Goal: Task Accomplishment & Management: Complete application form

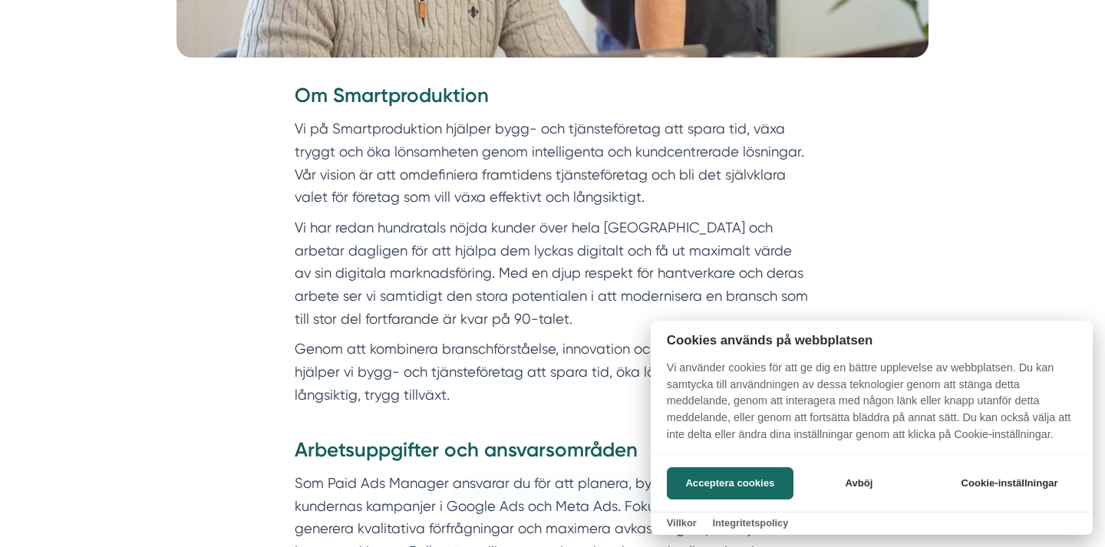
scroll to position [658, 0]
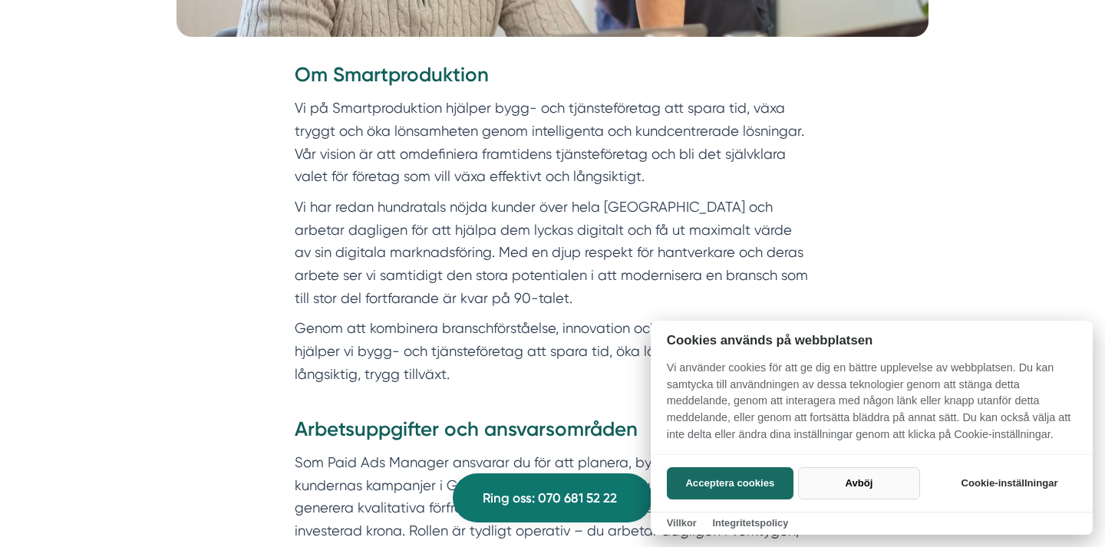
click at [846, 480] on button "Avböj" at bounding box center [859, 483] width 122 height 32
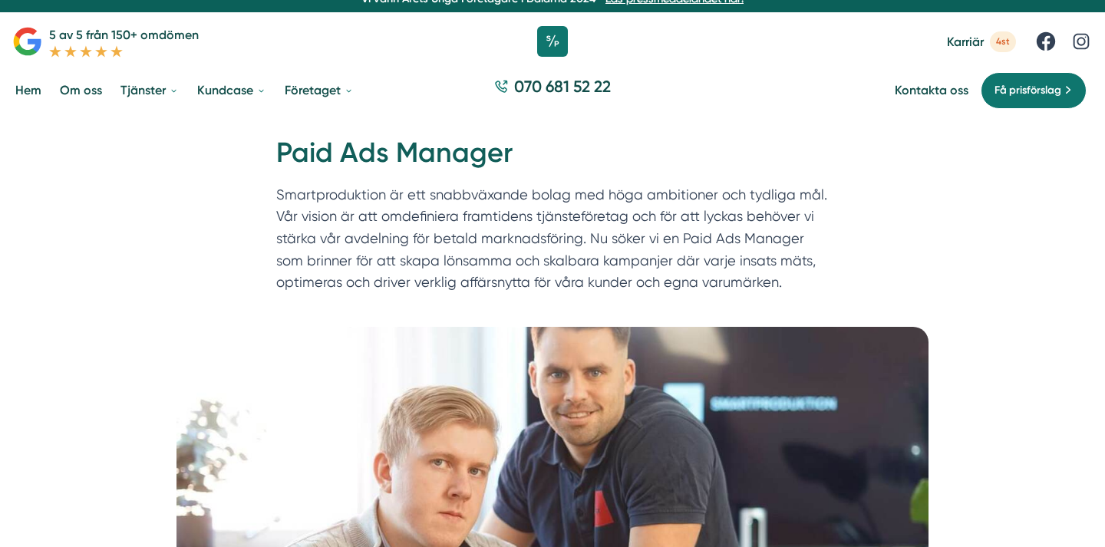
scroll to position [0, 0]
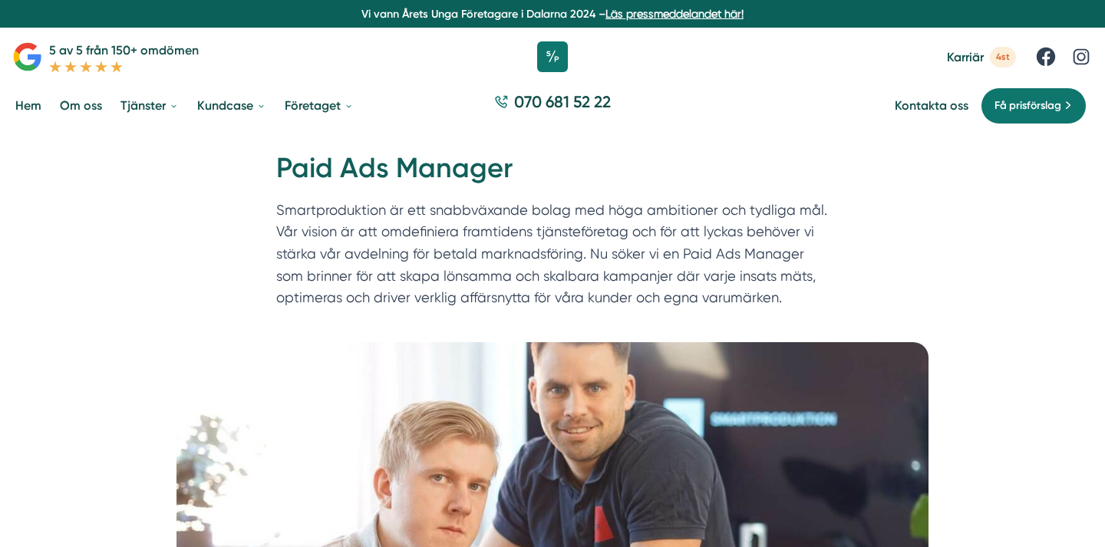
click at [756, 87] on div "070 681 52 22" at bounding box center [552, 105] width 1105 height 51
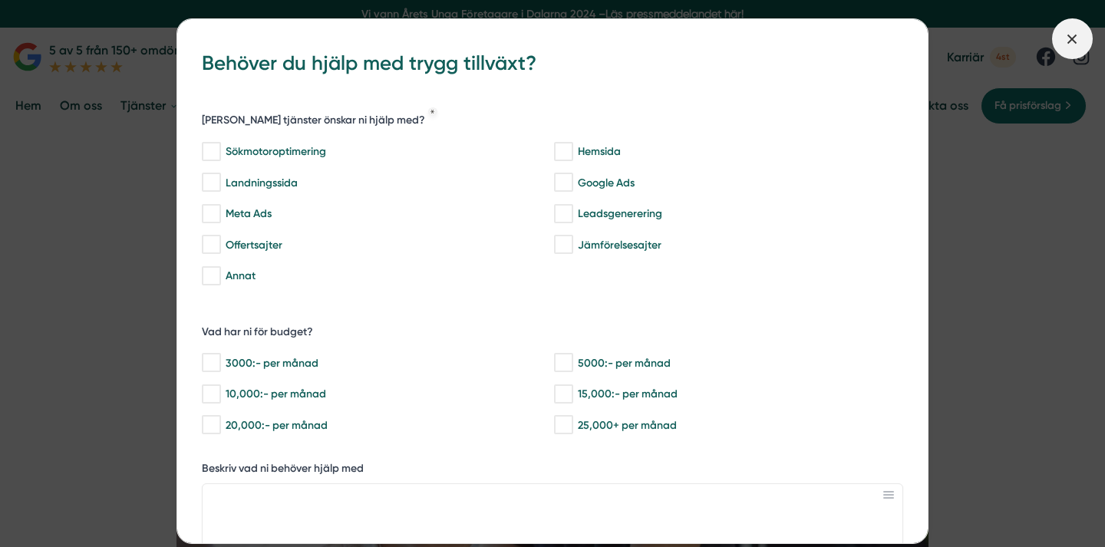
click at [1070, 32] on icon at bounding box center [1072, 39] width 17 height 17
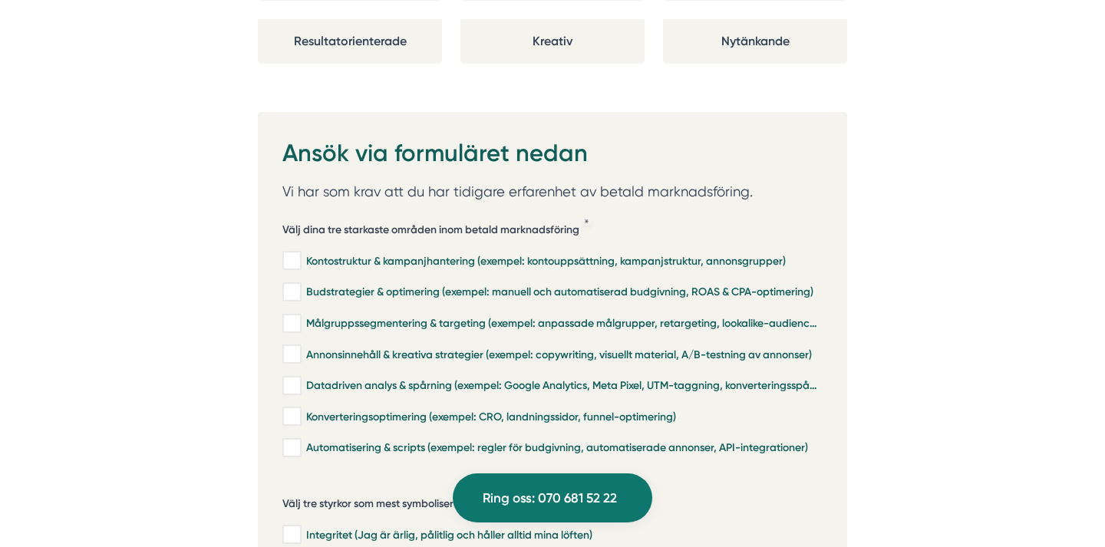
scroll to position [3250, 0]
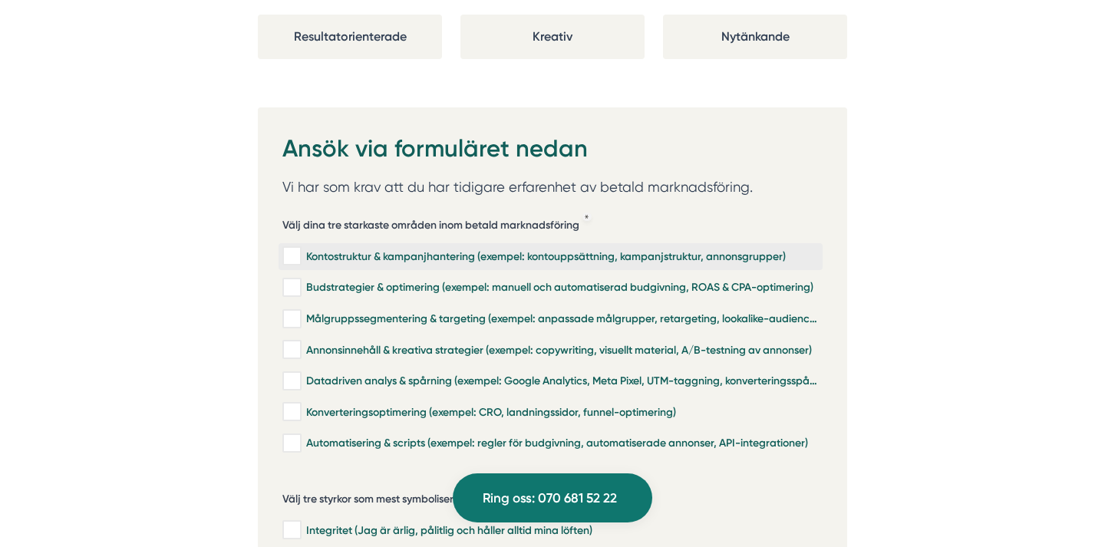
click at [538, 249] on div "Kontostruktur & kampanjhantering (exempel: kontouppsättning, kampanjstruktur, a…" at bounding box center [550, 256] width 536 height 15
click at [300, 249] on input "Kontostruktur & kampanjhantering (exempel: kontouppsättning, kampanjstruktur, a…" at bounding box center [291, 256] width 18 height 15
checkbox input "true"
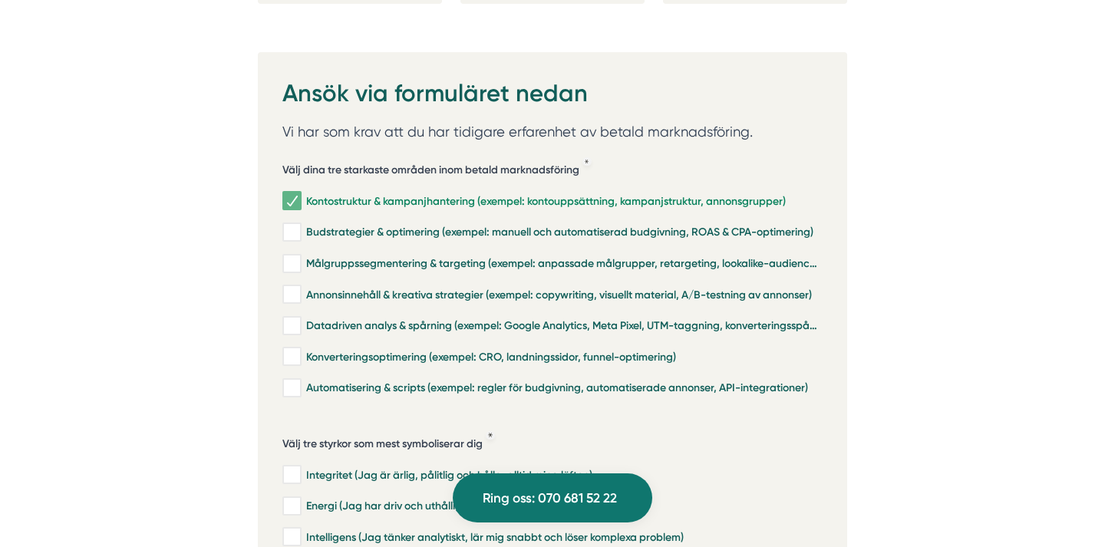
scroll to position [3306, 0]
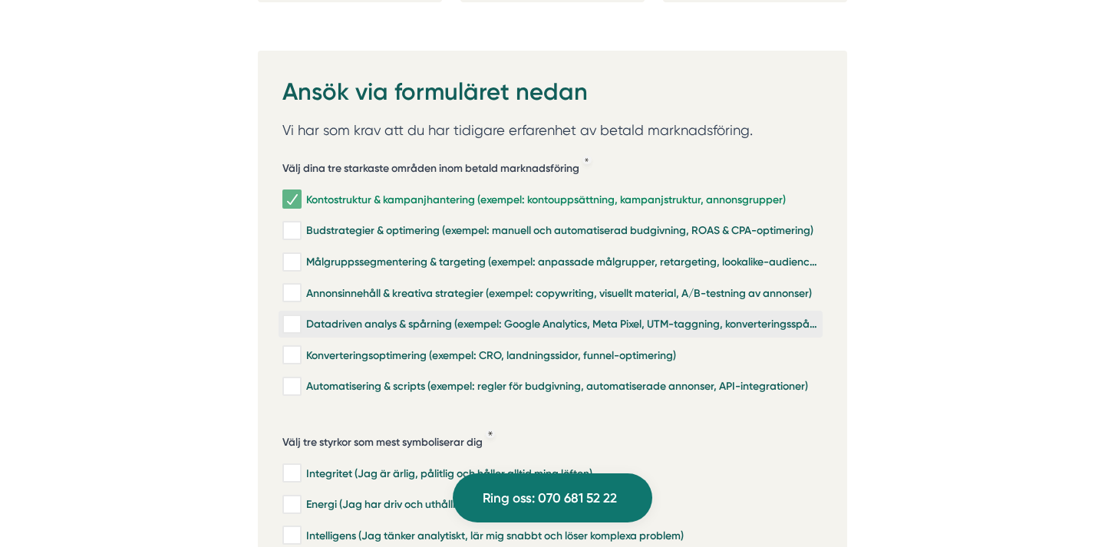
click at [572, 317] on div "Datadriven analys & spårning (exempel: Google Analytics, Meta Pixel, UTM-taggni…" at bounding box center [550, 324] width 536 height 15
click at [300, 317] on input "Datadriven analys & spårning (exempel: Google Analytics, Meta Pixel, UTM-taggni…" at bounding box center [291, 324] width 18 height 15
checkbox input "true"
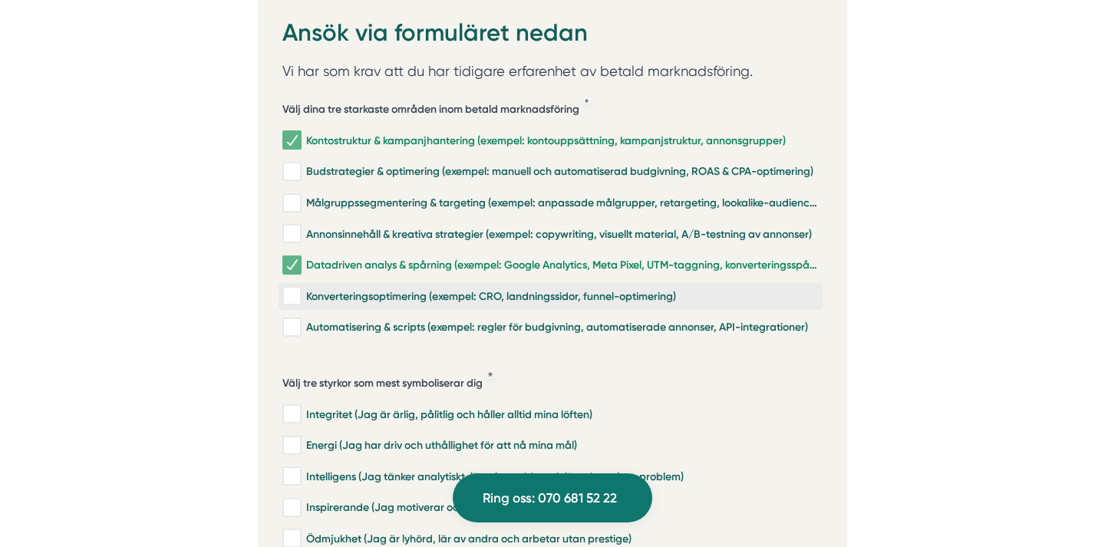
scroll to position [3384, 0]
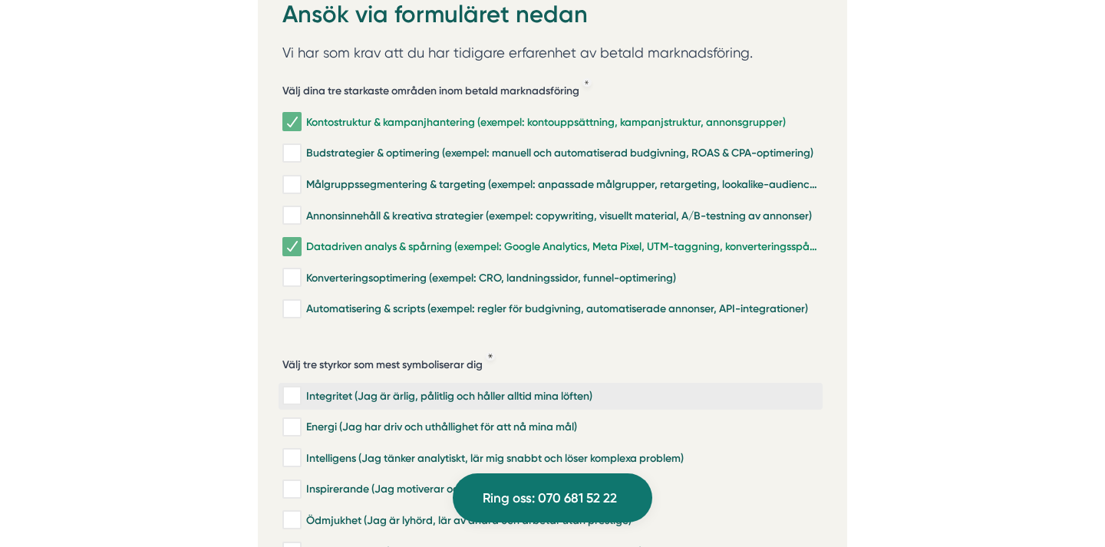
click at [499, 383] on label "Integritet (Jag är ärlig, pålitlig och håller alltid mina löften)" at bounding box center [551, 396] width 544 height 27
click at [300, 388] on input "Integritet (Jag är ärlig, pålitlig och håller alltid mina löften)" at bounding box center [291, 395] width 18 height 15
checkbox input "true"
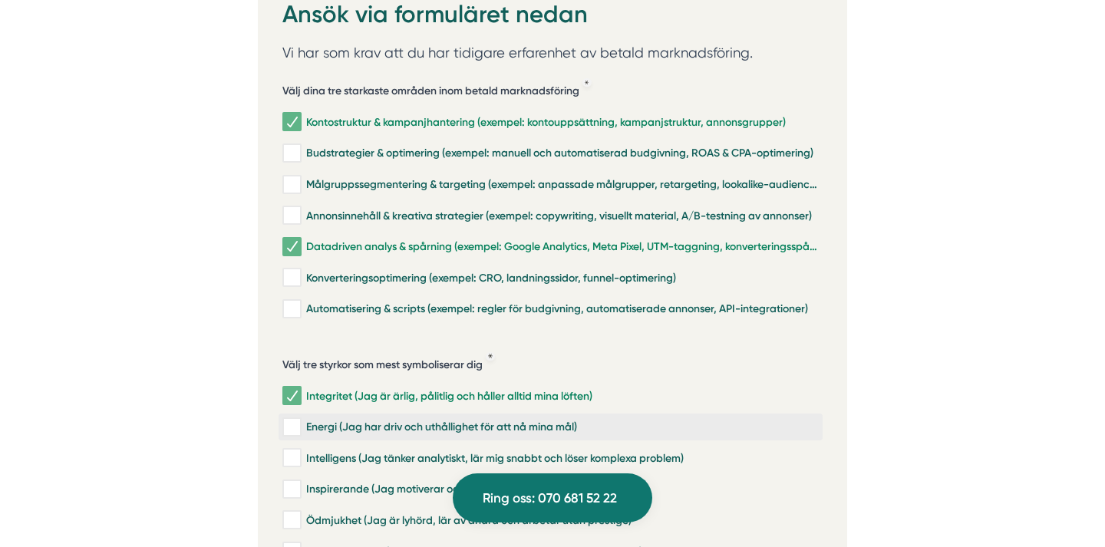
click at [489, 420] on div "Energi (Jag har driv och uthållighet för att nå mina mål)" at bounding box center [550, 427] width 536 height 15
click at [300, 420] on input "Energi (Jag har driv och uthållighet för att nå mina mål)" at bounding box center [291, 427] width 18 height 15
checkbox input "true"
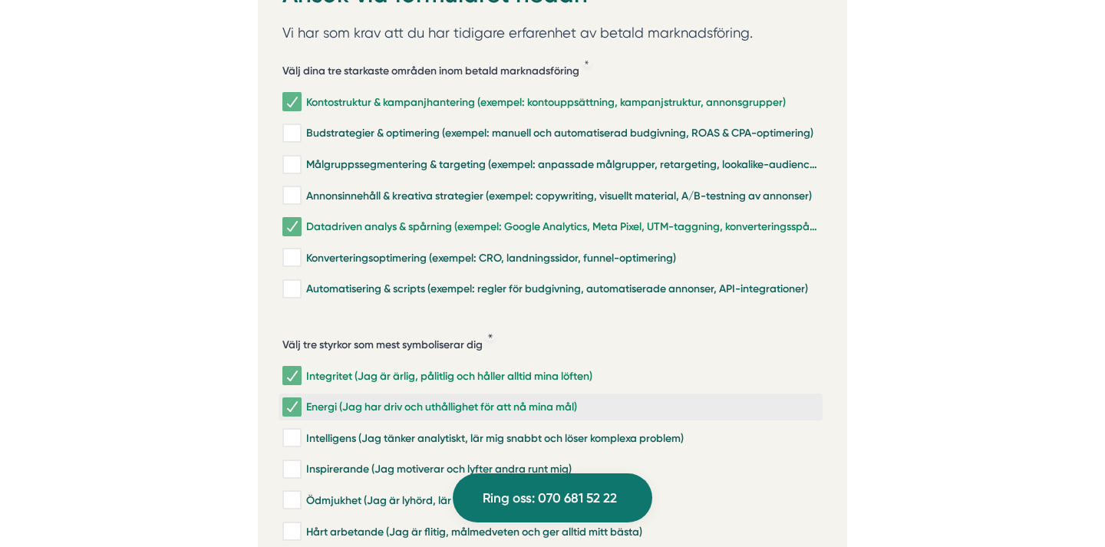
scroll to position [3403, 0]
click at [485, 431] on div "Intelligens (Jag tänker analytiskt, lär mig snabbt och löser komplexa problem)" at bounding box center [550, 438] width 536 height 15
click at [300, 431] on input "Intelligens (Jag tänker analytiskt, lär mig snabbt och löser komplexa problem)" at bounding box center [291, 438] width 18 height 15
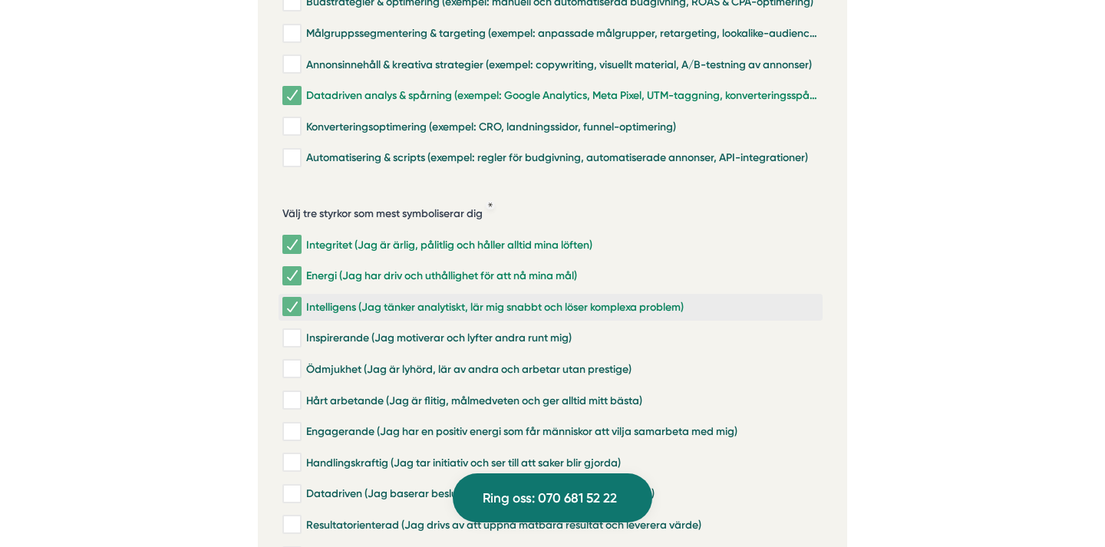
scroll to position [3536, 0]
click at [473, 298] on div "Intelligens (Jag tänker analytiskt, lär mig snabbt och löser komplexa problem)" at bounding box center [550, 305] width 536 height 15
click at [300, 298] on input "Intelligens (Jag tänker analytiskt, lär mig snabbt och löser komplexa problem)" at bounding box center [291, 305] width 18 height 15
checkbox input "false"
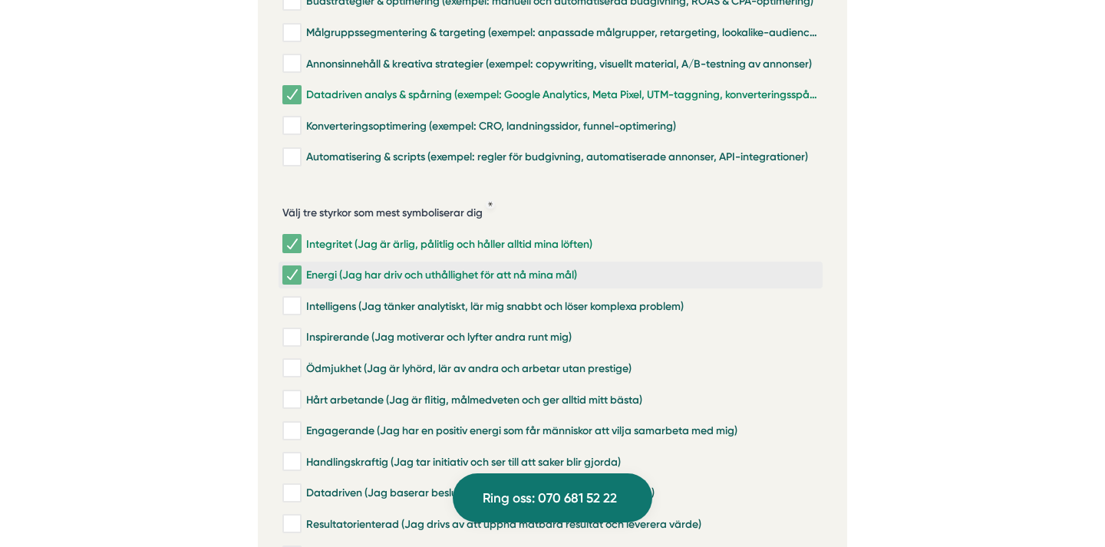
click at [470, 268] on div "Energi (Jag har driv och uthållighet för att nå mina mål)" at bounding box center [550, 275] width 536 height 15
click at [300, 268] on input "Energi (Jag har driv och uthållighet för att nå mina mål)" at bounding box center [291, 275] width 18 height 15
checkbox input "false"
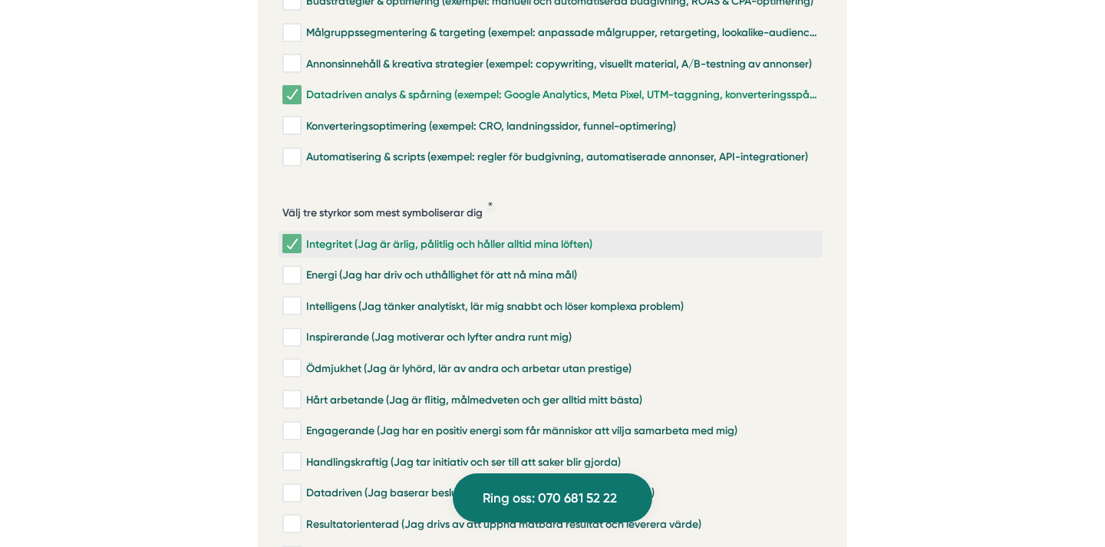
click at [470, 231] on label "Integritet (Jag är ärlig, pålitlig och håller alltid mina löften)" at bounding box center [551, 244] width 544 height 27
click at [300, 236] on input "Integritet (Jag är ärlig, pålitlig och håller alltid mina löften)" at bounding box center [291, 243] width 18 height 15
checkbox input "false"
click at [470, 361] on div "Ödmjukhet (Jag är lyhörd, lär av andra och arbetar utan prestige)" at bounding box center [550, 368] width 536 height 15
click at [300, 361] on input "Ödmjukhet (Jag är lyhörd, lär av andra och arbetar utan prestige)" at bounding box center [291, 368] width 18 height 15
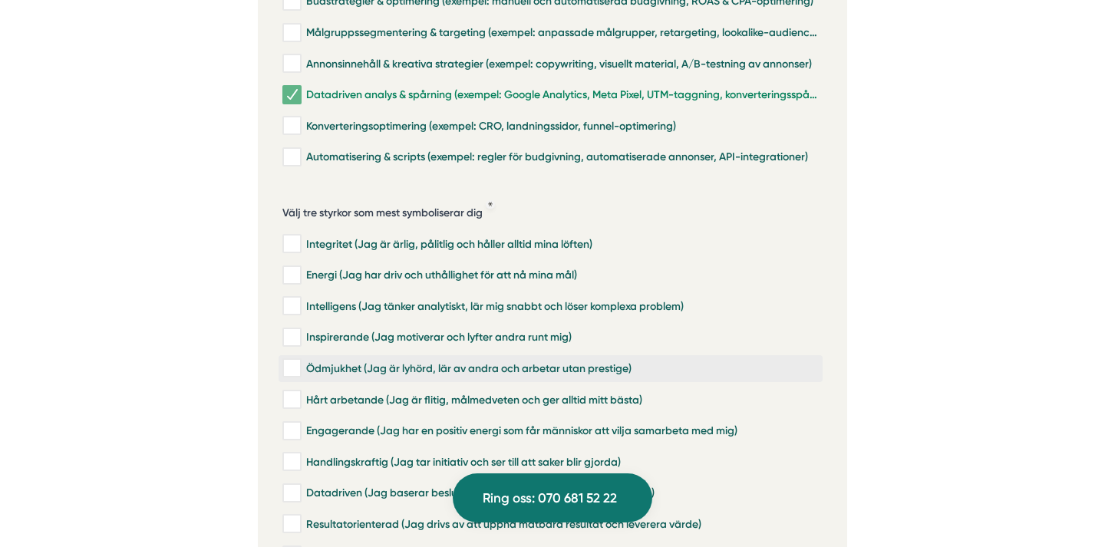
checkbox input "true"
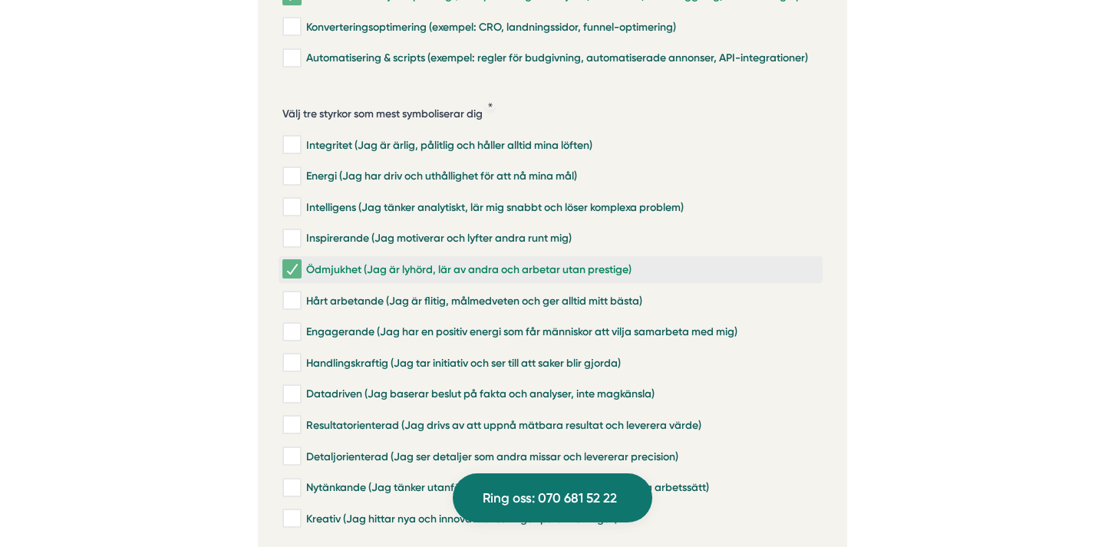
scroll to position [3636, 0]
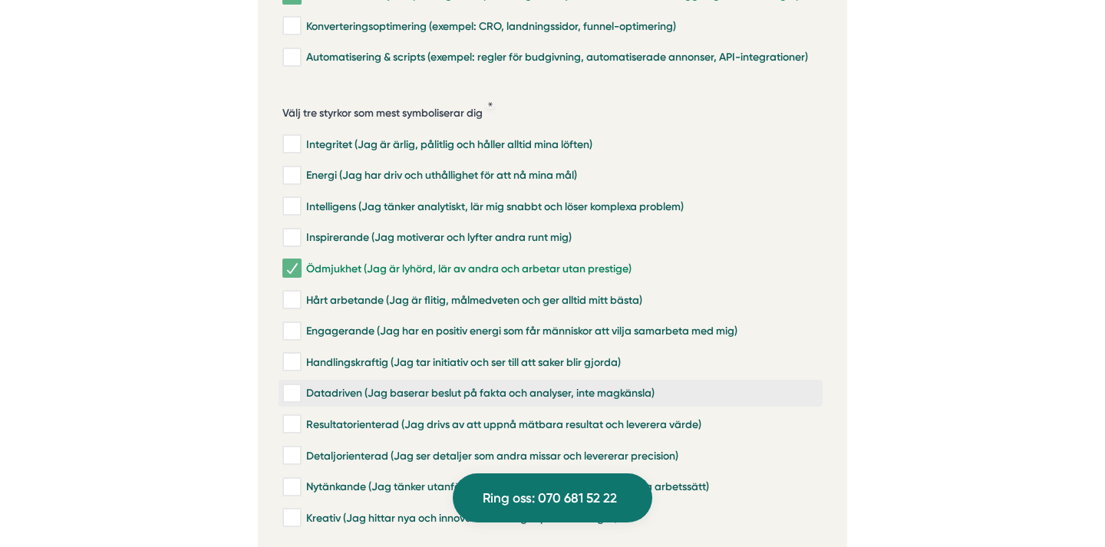
click at [567, 386] on div "Datadriven (Jag baserar beslut på fakta och analyser, inte magkänsla)" at bounding box center [550, 393] width 536 height 15
click at [300, 386] on input "Datadriven (Jag baserar beslut på fakta och analyser, inte magkänsla)" at bounding box center [291, 393] width 18 height 15
checkbox input "true"
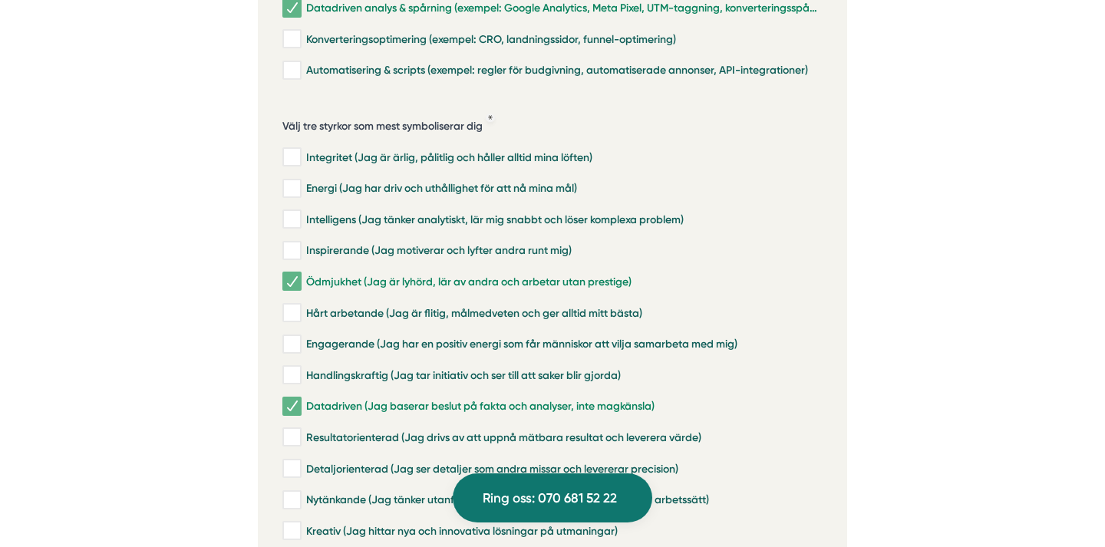
click at [516, 138] on div "Integritet (Jag är ärlig, pålitlig och håller alltid mina löften) Energi (Jag h…" at bounding box center [552, 342] width 540 height 408
click at [516, 144] on label "Integritet (Jag är ärlig, pålitlig och håller alltid mina löften)" at bounding box center [551, 157] width 544 height 27
click at [300, 150] on input "Integritet (Jag är ärlig, pålitlig och håller alltid mina löften)" at bounding box center [291, 157] width 18 height 15
checkbox input "true"
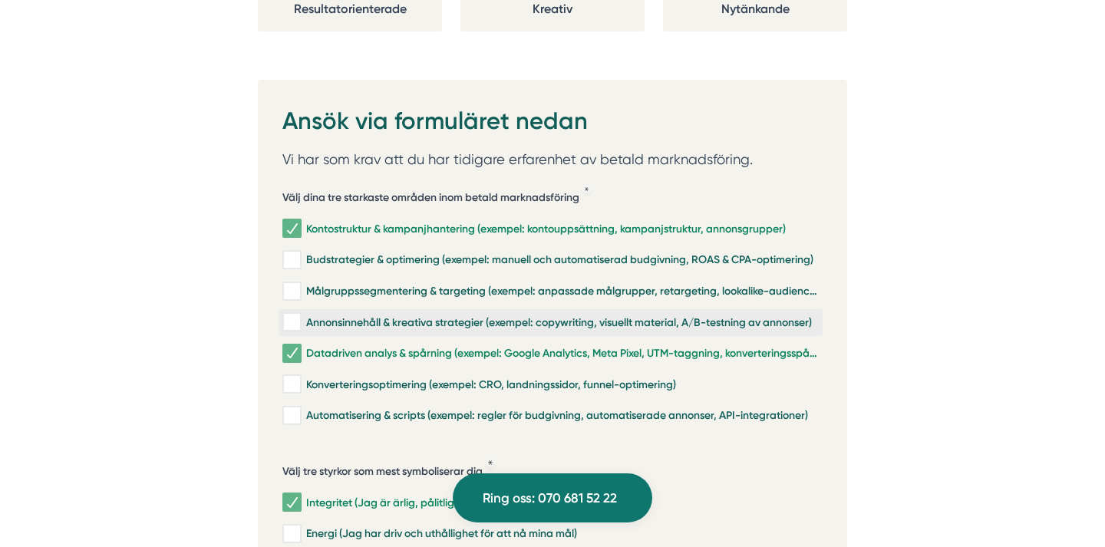
scroll to position [3278, 0]
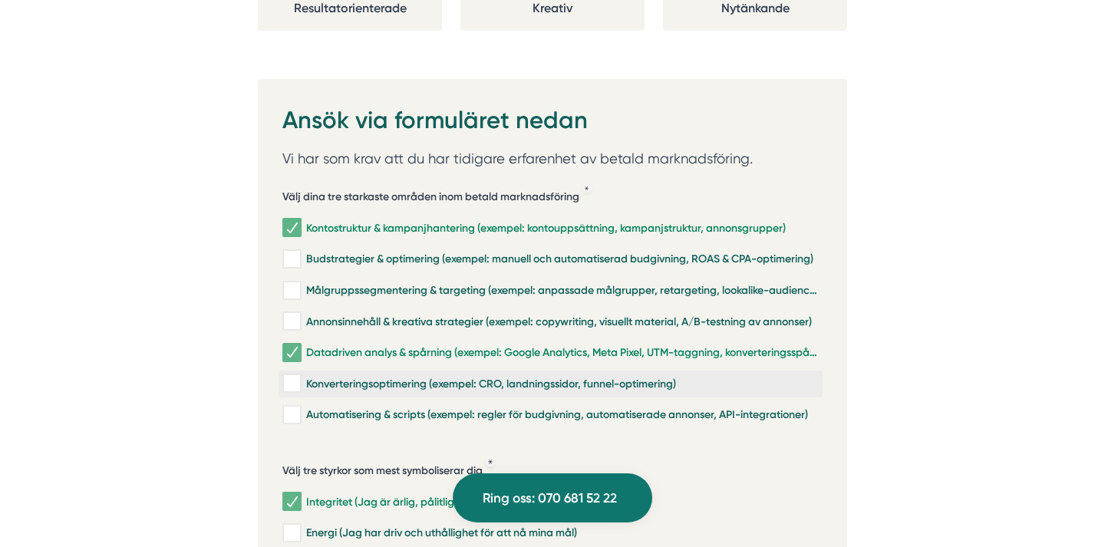
click at [572, 376] on div "Konverteringsoptimering (exempel: CRO, landningssidor, funnel-optimering)" at bounding box center [550, 383] width 536 height 15
click at [300, 376] on input "Konverteringsoptimering (exempel: CRO, landningssidor, funnel-optimering)" at bounding box center [291, 383] width 18 height 15
checkbox input "true"
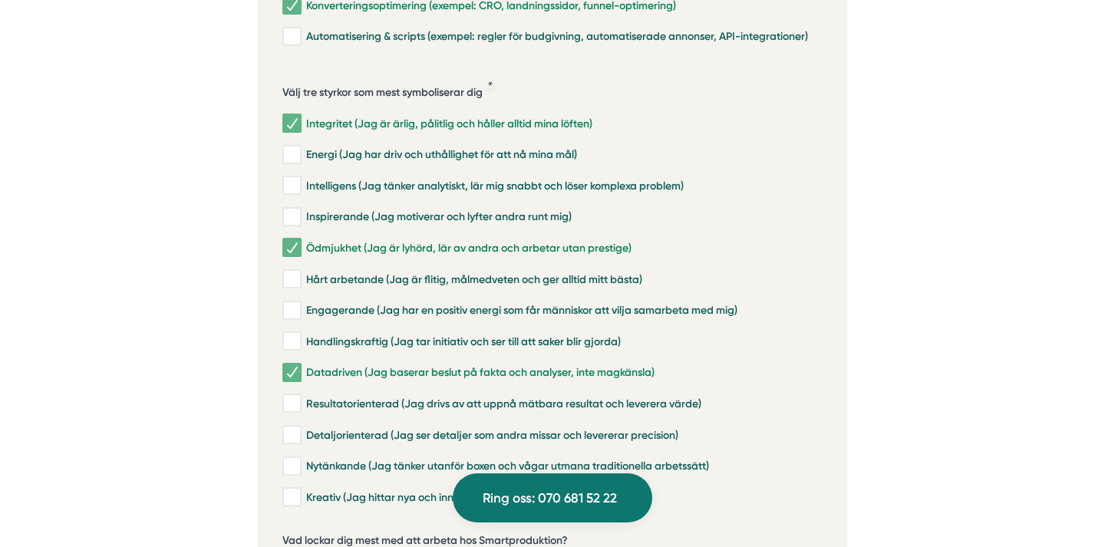
scroll to position [3652, 0]
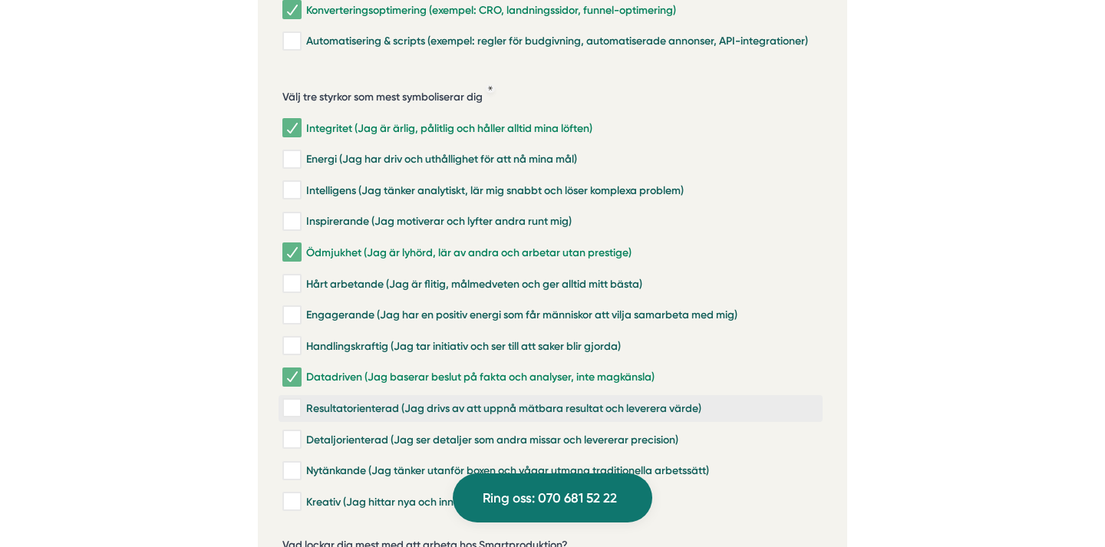
click at [453, 401] on div "Resultatorienterad (Jag drivs av att uppnå mätbara resultat och leverera värde)" at bounding box center [550, 408] width 536 height 15
click at [300, 401] on input "Resultatorienterad (Jag drivs av att uppnå mätbara resultat och leverera värde)" at bounding box center [291, 408] width 18 height 15
checkbox input "true"
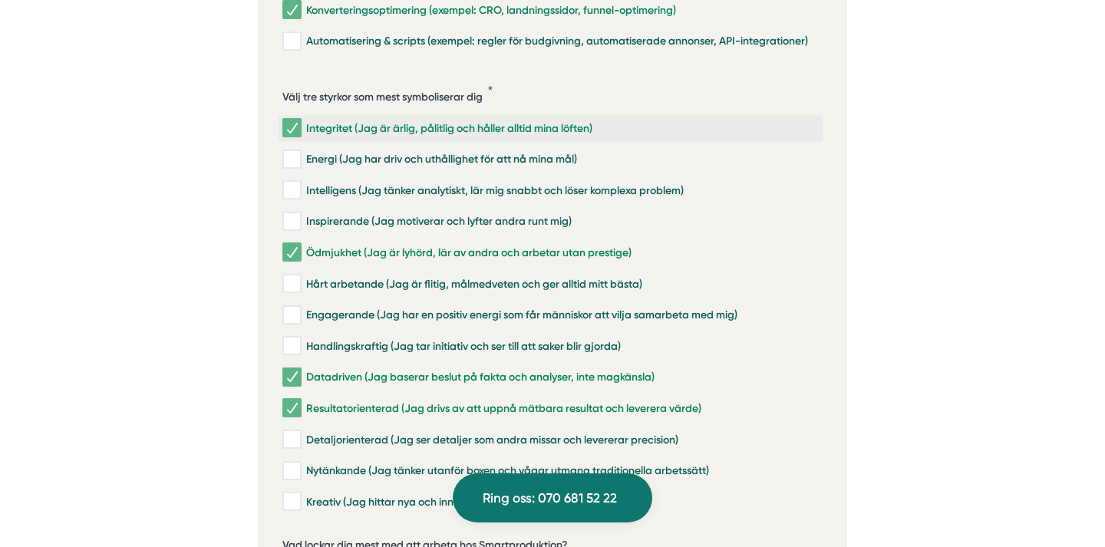
click at [373, 120] on div "Integritet (Jag är ärlig, pålitlig och håller alltid mina löften)" at bounding box center [550, 127] width 536 height 15
click at [300, 120] on input "Integritet (Jag är ärlig, pålitlig och håller alltid mina löften)" at bounding box center [291, 127] width 18 height 15
checkbox input "false"
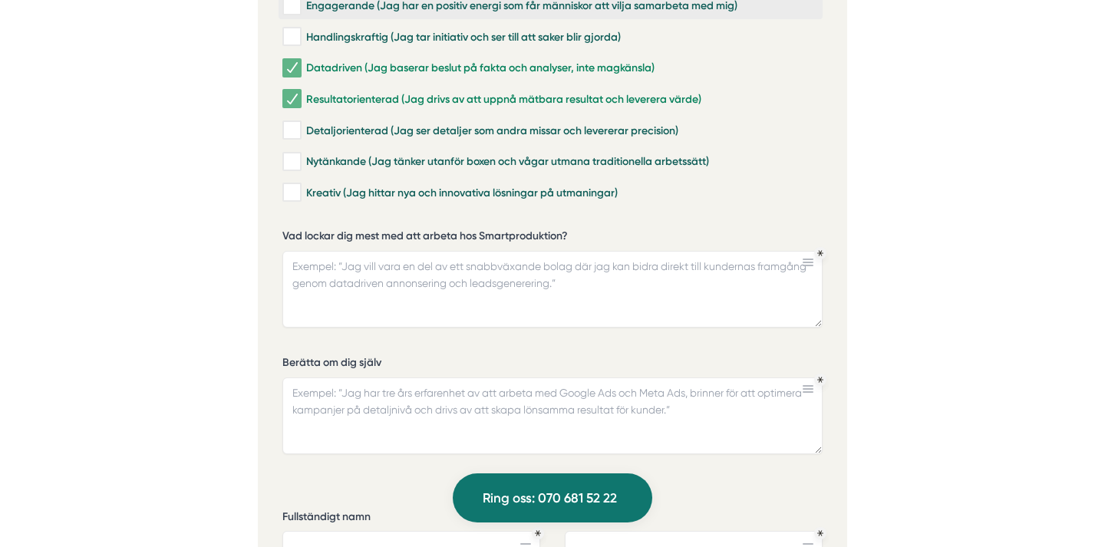
scroll to position [3962, 0]
click at [572, 265] on textarea "Vad lockar dig mest med att arbeta hos Smartproduktion?" at bounding box center [552, 288] width 540 height 77
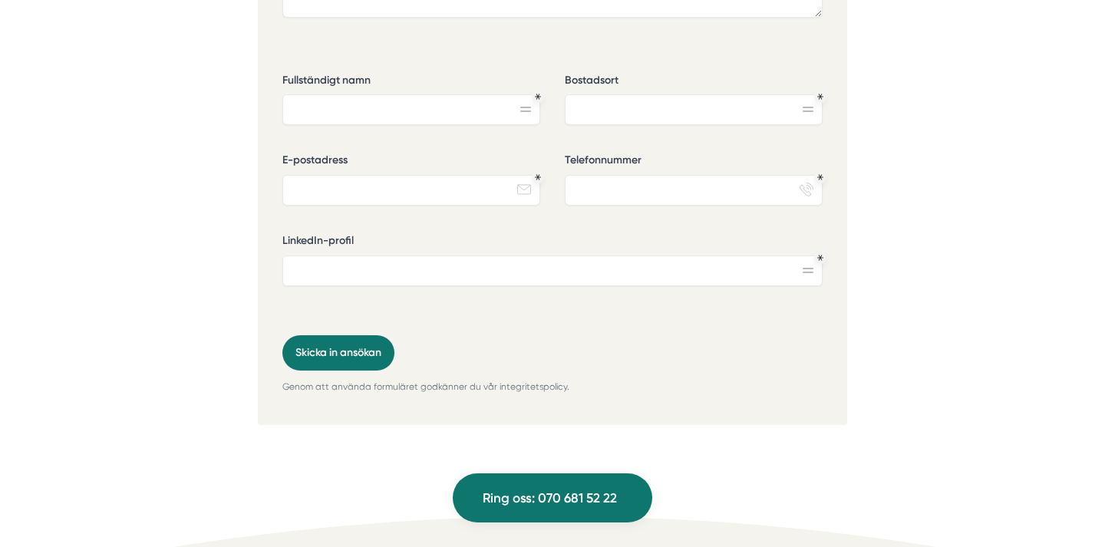
scroll to position [4405, 0]
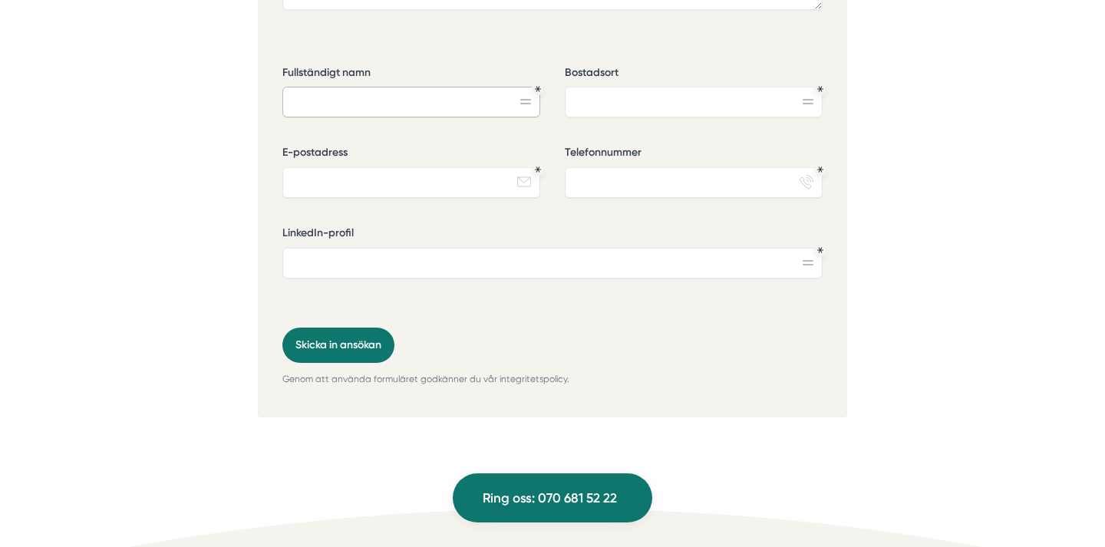
click at [436, 87] on input "Fullständigt namn" at bounding box center [411, 102] width 258 height 31
type input "[PERSON_NAME]"
type input "Årsta"
type input "[PERSON_NAME][EMAIL_ADDRESS][DOMAIN_NAME]"
type input "0722460043"
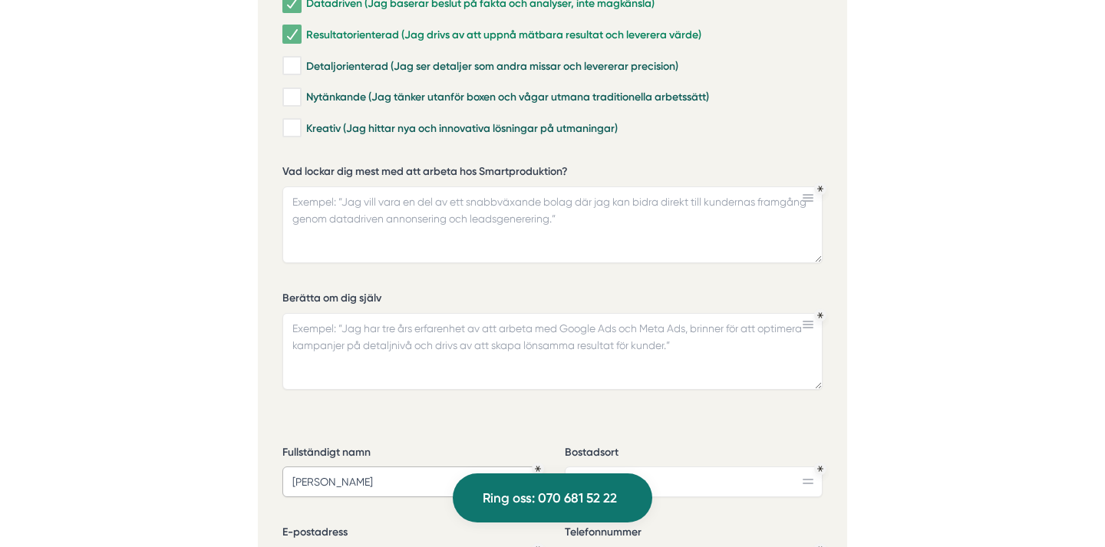
scroll to position [4006, 0]
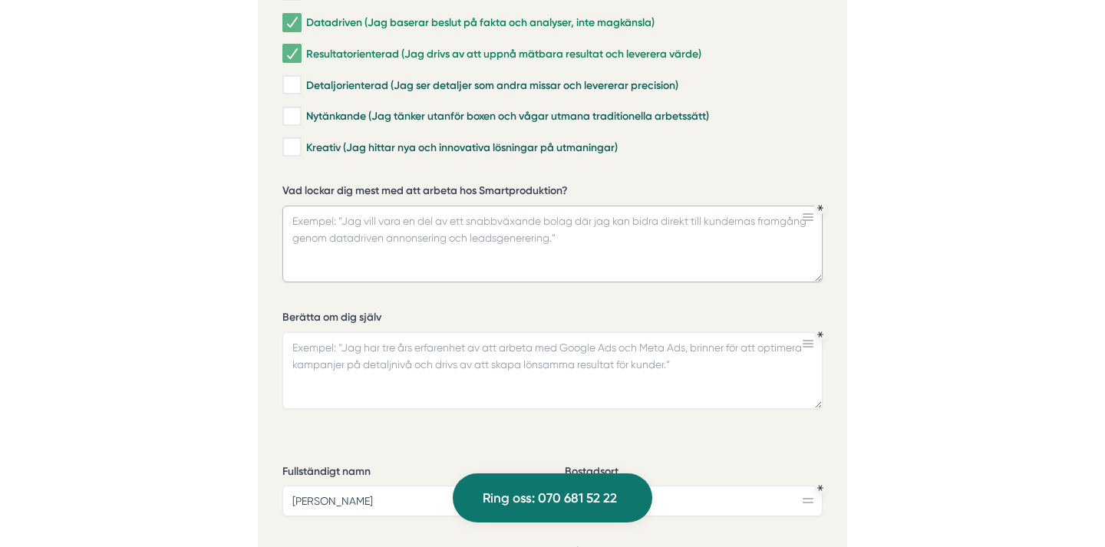
click at [437, 208] on textarea "Vad lockar dig mest med att arbeta hos Smartproduktion?" at bounding box center [552, 244] width 540 height 77
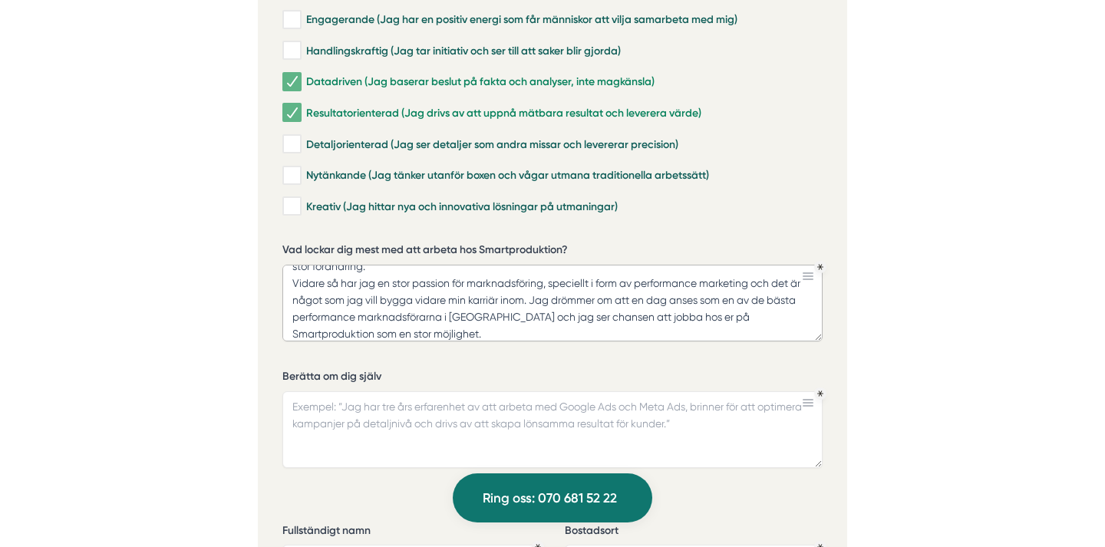
scroll to position [74, 0]
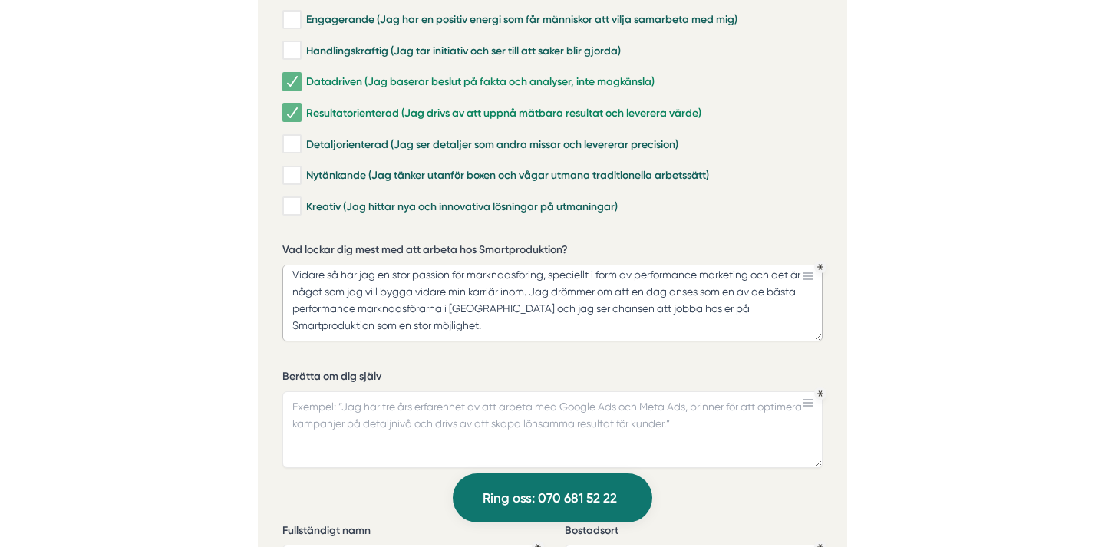
type textarea "Hantverkarbranschen är en bransch i stort behov av modernisering när det kommer…"
click at [446, 391] on textarea "Berätta om dig själv" at bounding box center [552, 429] width 540 height 77
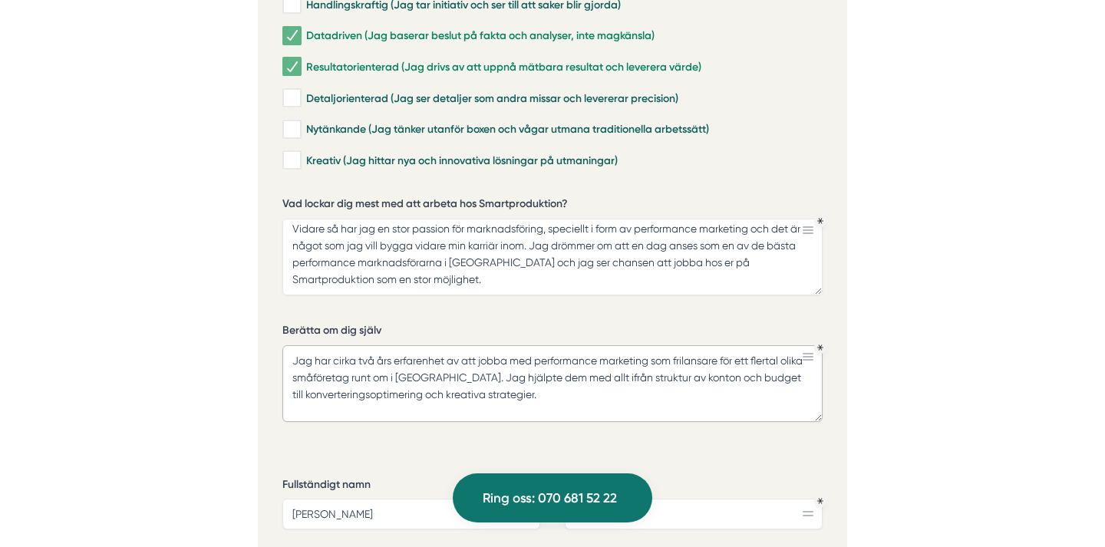
scroll to position [3996, 0]
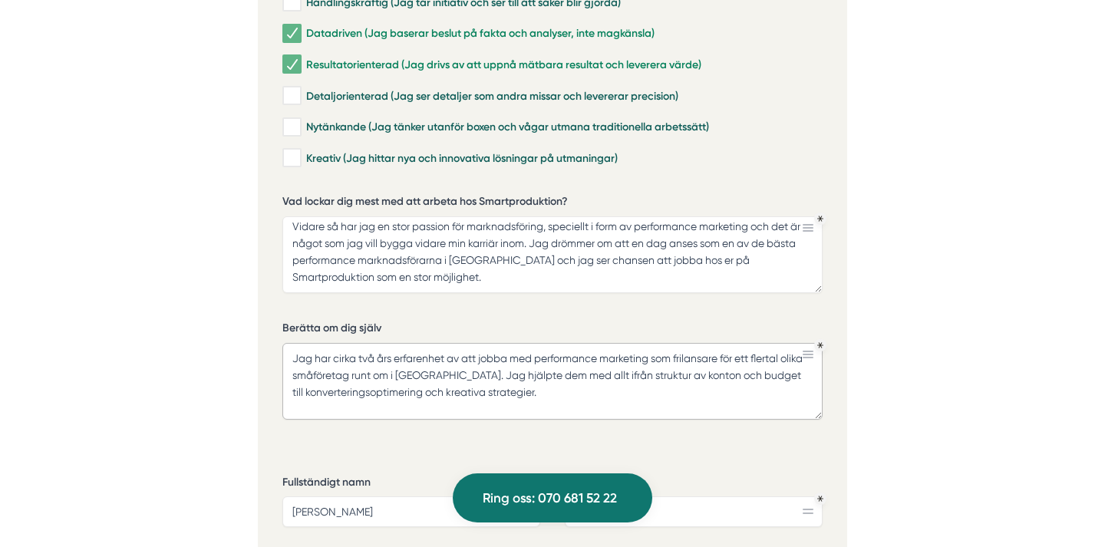
click at [581, 360] on textarea "Jag har cirka två års erfarenhet av att jobba med performance marketing som fri…" at bounding box center [552, 381] width 540 height 77
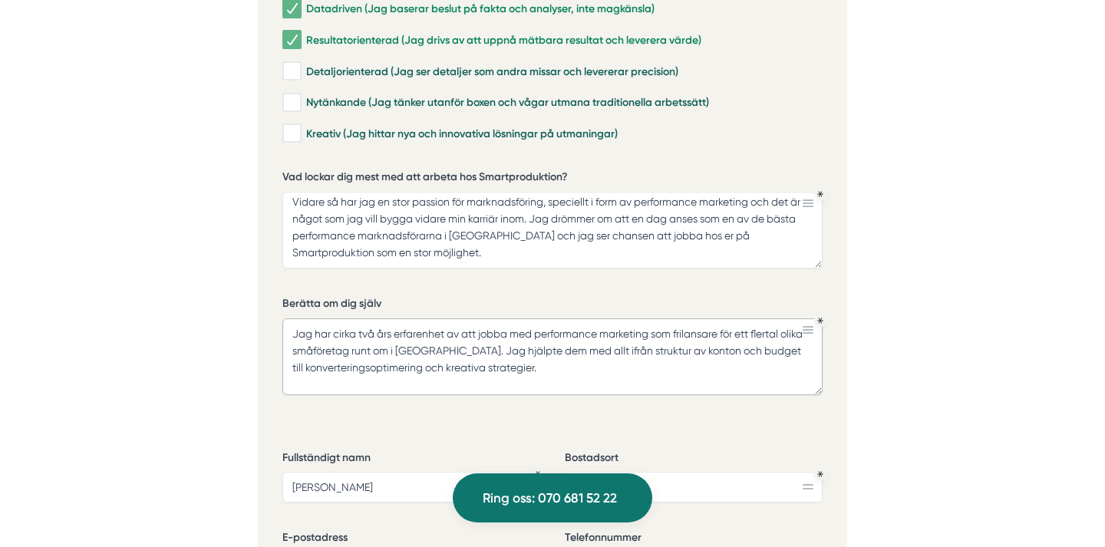
scroll to position [4022, 0]
click at [457, 317] on textarea "Jag har cirka två års erfarenhet av att jobba med performance marketing som fri…" at bounding box center [552, 355] width 540 height 77
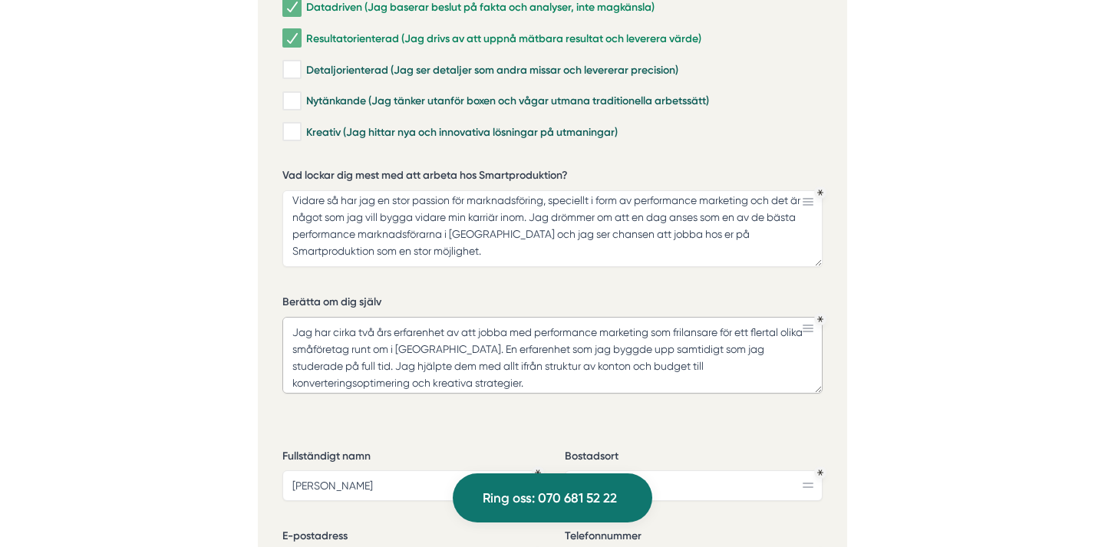
click at [783, 317] on textarea "Jag har cirka två års erfarenhet av att jobba med performance marketing som fri…" at bounding box center [552, 355] width 540 height 77
click at [467, 343] on textarea "Jag har cirka två års erfarenhet av att jobba med performance marketing som fri…" at bounding box center [552, 355] width 540 height 77
click at [585, 332] on textarea "Jag har cirka två års erfarenhet av att jobba med performance marketing som fri…" at bounding box center [552, 355] width 540 height 77
click at [592, 337] on textarea "Jag har cirka två års erfarenhet av att jobba med performance marketing som fri…" at bounding box center [552, 355] width 540 height 77
click at [635, 342] on textarea "Jag har cirka två års erfarenhet av att jobba med performance marketing som fri…" at bounding box center [552, 355] width 540 height 77
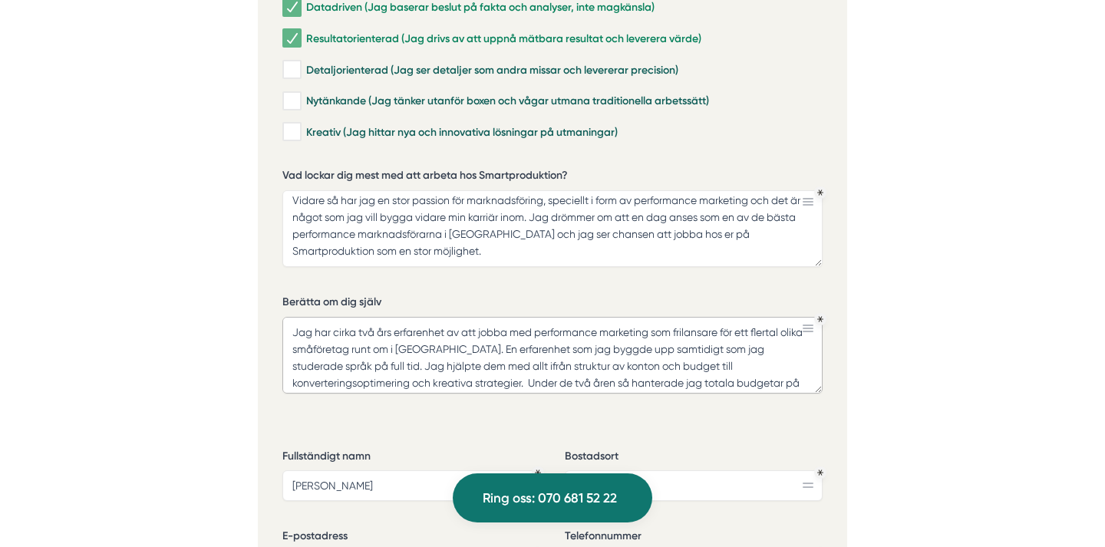
click at [778, 331] on textarea "Jag har cirka två års erfarenhet av att jobba med performance marketing som fri…" at bounding box center [552, 355] width 540 height 77
click at [667, 341] on textarea "Jag har cirka två års erfarenhet av att jobba med performance marketing som fri…" at bounding box center [552, 355] width 540 height 77
click at [816, 338] on textarea "Jag har cirka två års erfarenhet av att jobba med performance marketing som fri…" at bounding box center [552, 356] width 540 height 78
click at [811, 338] on textarea "Jag har cirka två års erfarenhet av att jobba med performance marketing som fri…" at bounding box center [552, 356] width 540 height 78
click at [806, 339] on textarea "Jag har cirka två års erfarenhet av att jobba med performance marketing som fri…" at bounding box center [552, 356] width 540 height 78
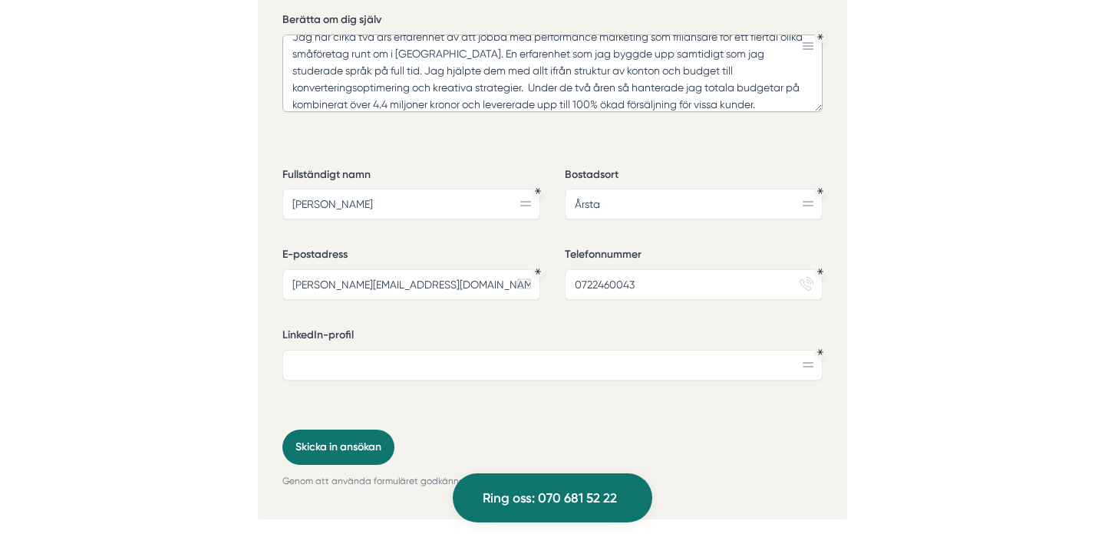
scroll to position [4300, 0]
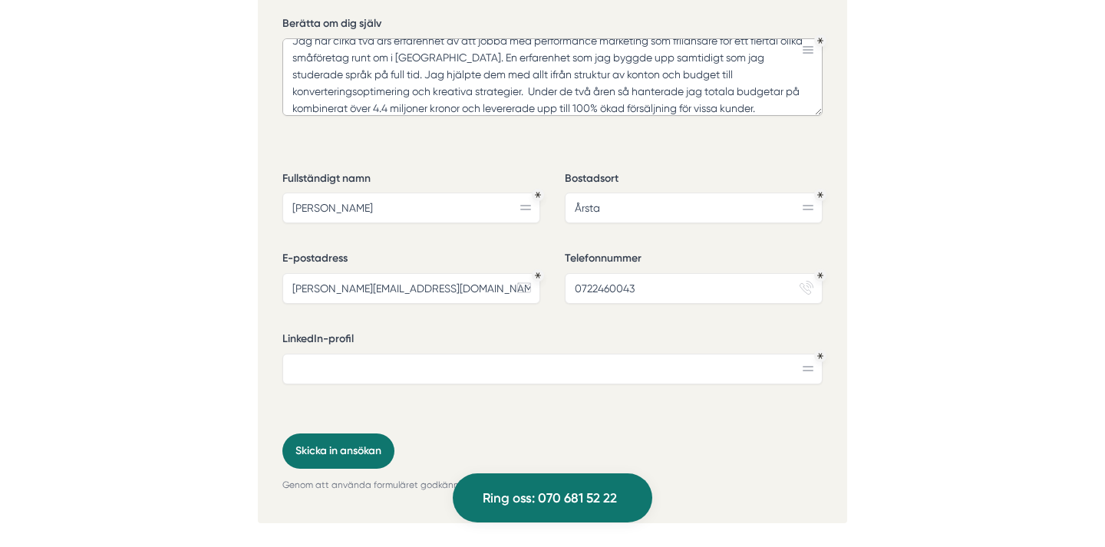
type textarea "Jag har cirka två års erfarenhet av att jobba med performance marketing som fri…"
click at [474, 354] on input "LinkedIn-profil" at bounding box center [552, 369] width 540 height 31
paste input "[URL][DOMAIN_NAME]"
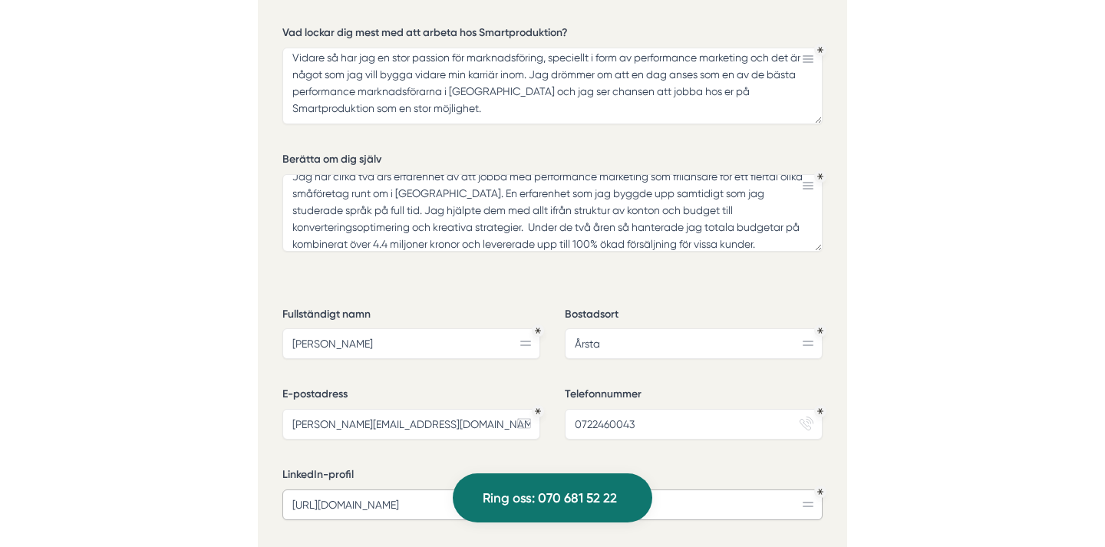
scroll to position [4145, 0]
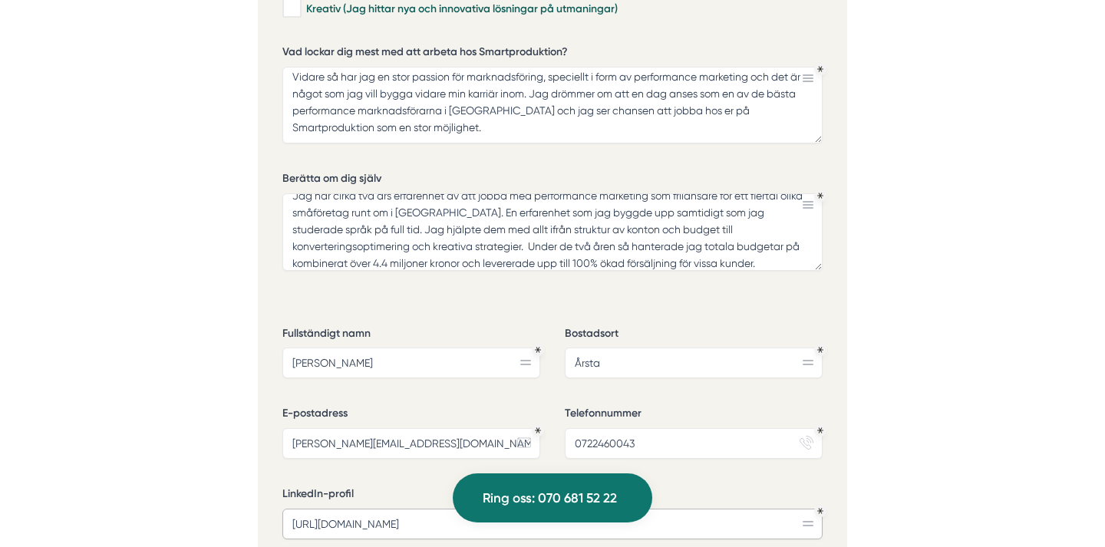
type input "[URL][DOMAIN_NAME]"
click at [651, 223] on textarea "Jag har cirka två års erfarenhet av att jobba med performance marketing som fri…" at bounding box center [552, 232] width 540 height 78
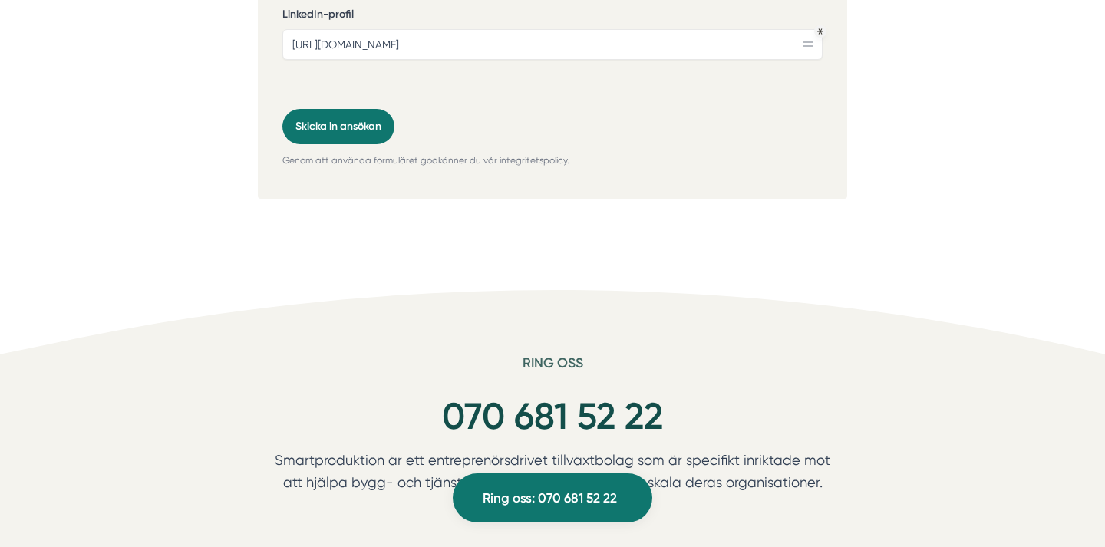
scroll to position [4519, 0]
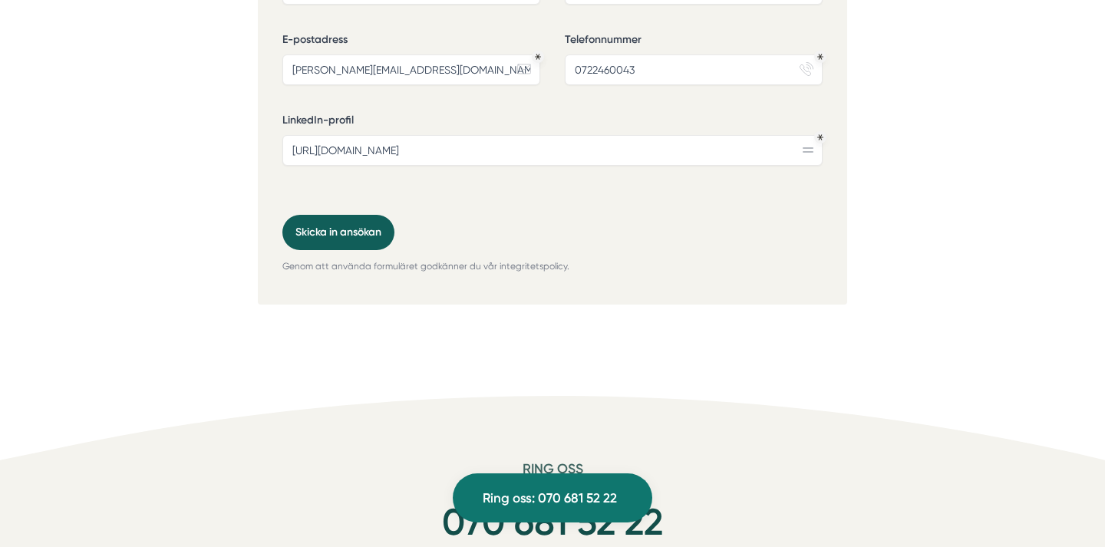
type textarea "Jag har cirka två års erfarenhet av att jobba med performance marketing som fri…"
click at [315, 215] on button "Skicka in ansökan" at bounding box center [338, 232] width 112 height 35
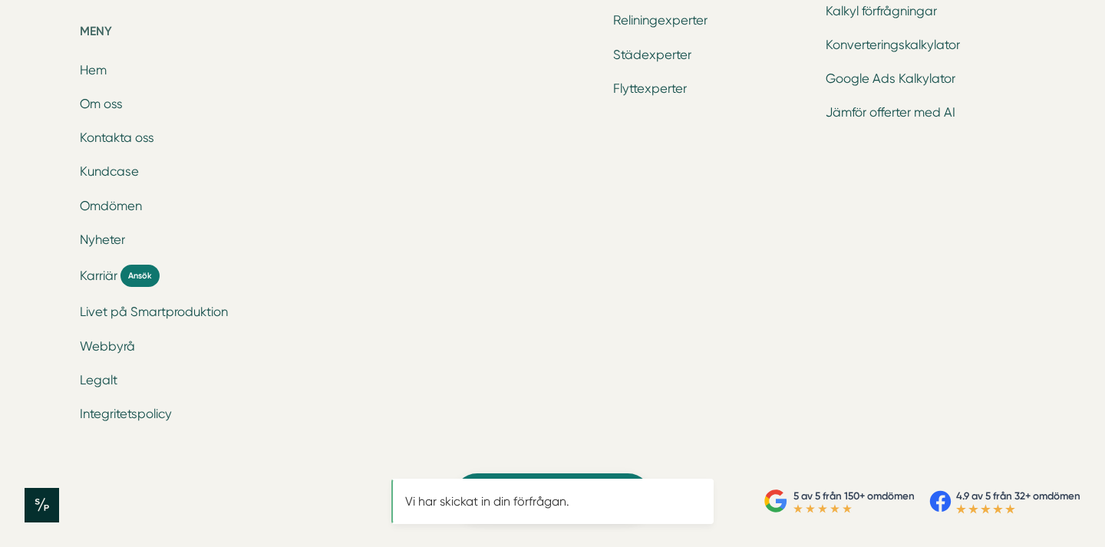
scroll to position [0, 0]
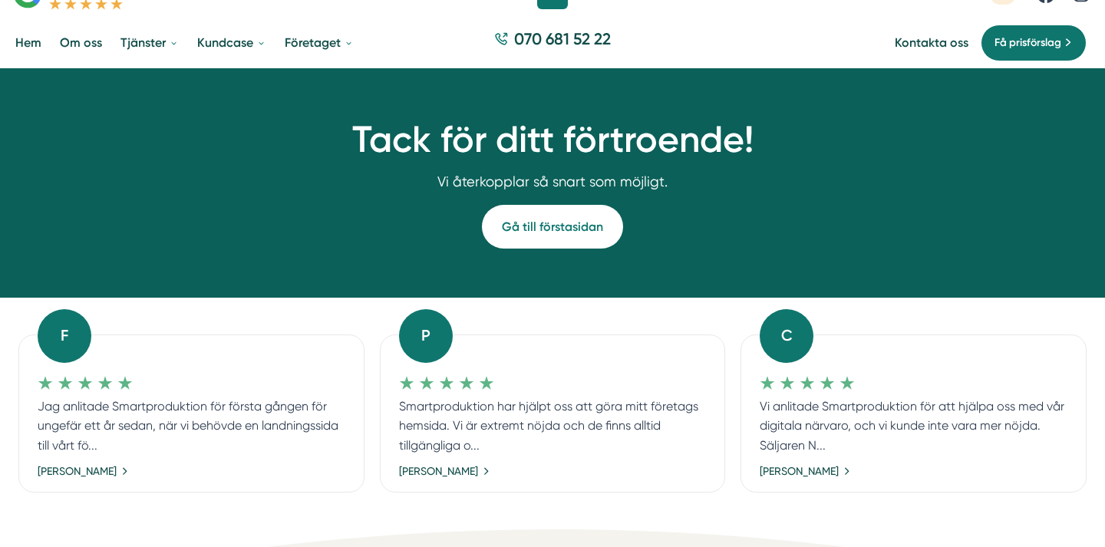
scroll to position [66, 0]
